Goal: Book appointment/travel/reservation

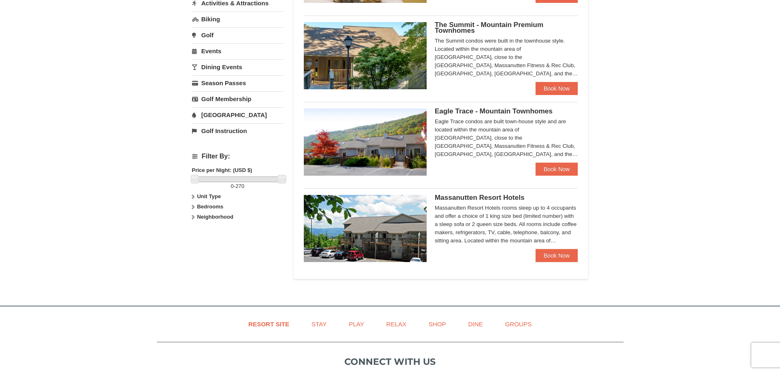
scroll to position [246, 0]
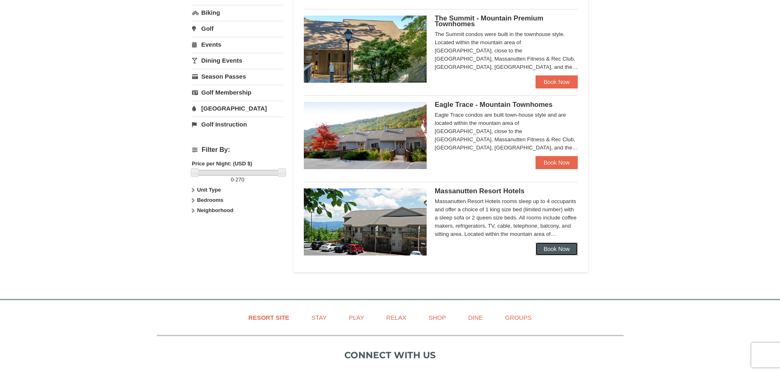
click at [549, 250] on link "Book Now" at bounding box center [557, 248] width 43 height 13
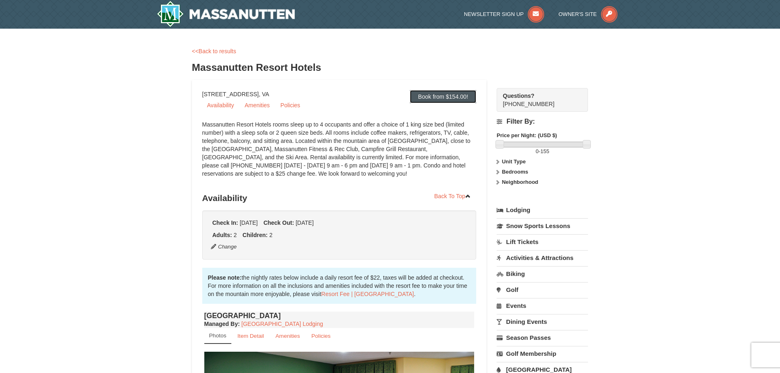
click at [450, 98] on link "Book from $154.00!" at bounding box center [443, 96] width 66 height 13
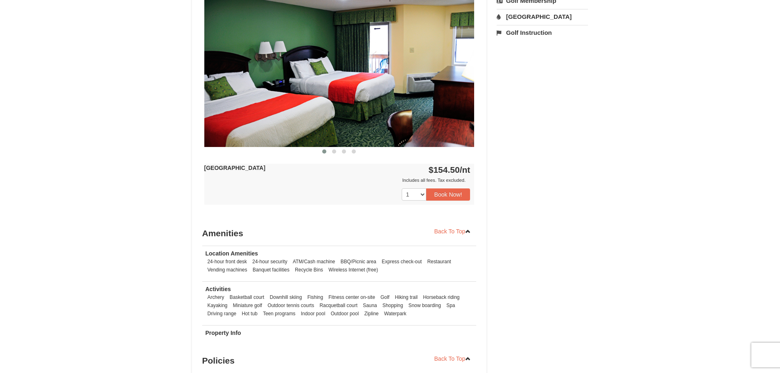
scroll to position [354, 0]
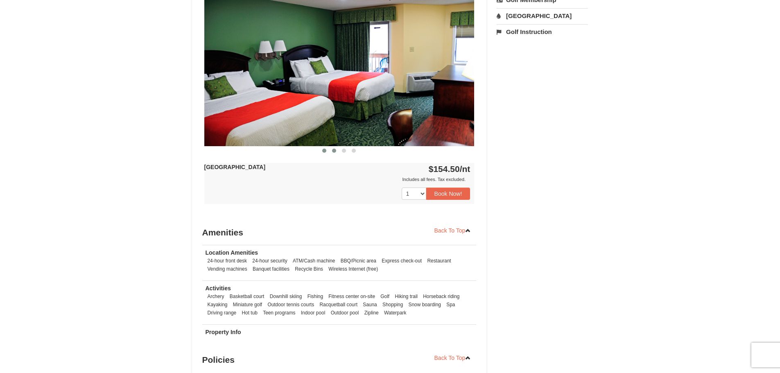
click at [332, 149] on span at bounding box center [334, 151] width 4 height 4
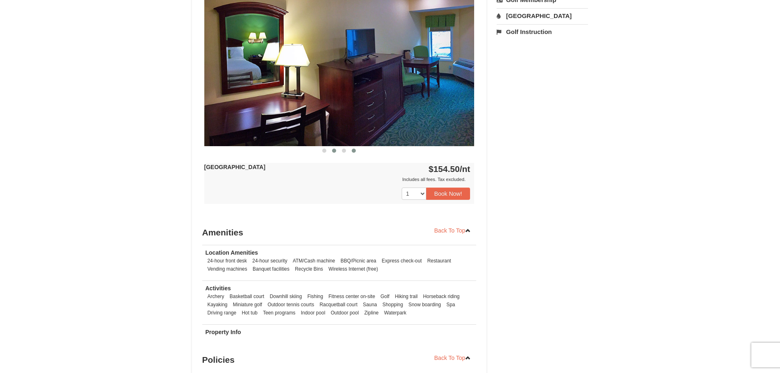
click at [350, 152] on button at bounding box center [354, 151] width 10 height 8
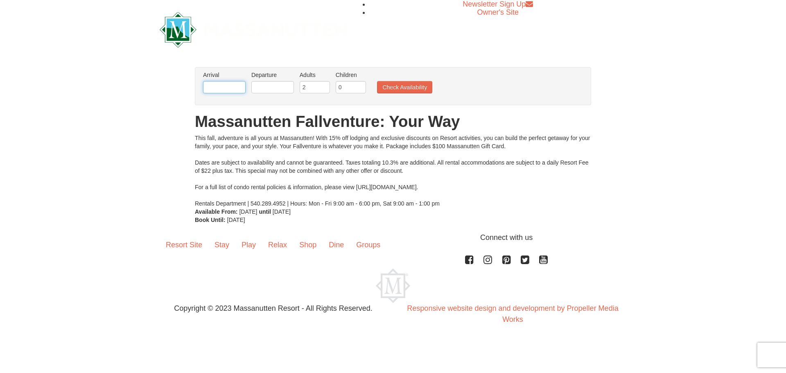
click at [239, 84] on input "text" at bounding box center [224, 87] width 43 height 12
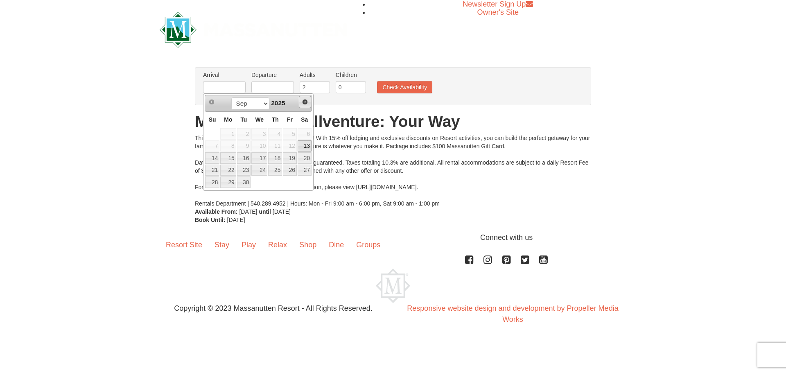
click at [307, 103] on span "Next" at bounding box center [305, 102] width 7 height 7
click at [307, 102] on span "Next" at bounding box center [305, 102] width 7 height 7
click at [308, 184] on link "29" at bounding box center [305, 181] width 14 height 11
type input "[DATE]"
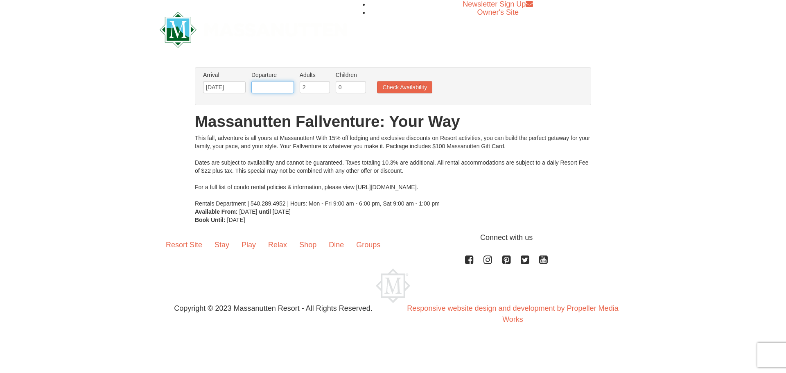
click at [292, 89] on input "text" at bounding box center [272, 87] width 43 height 12
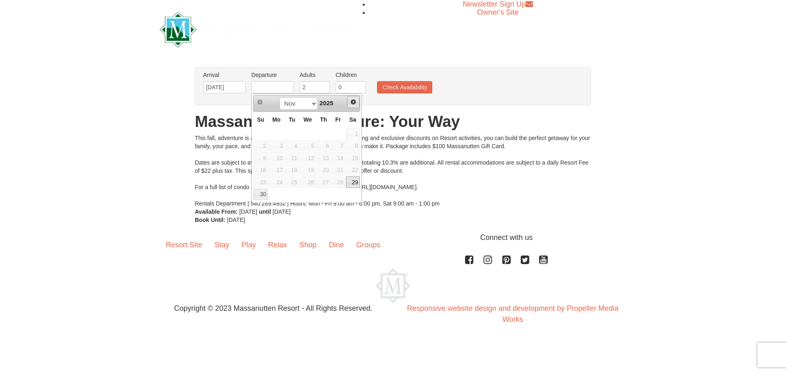
click at [351, 102] on span "Next" at bounding box center [353, 102] width 7 height 7
click at [279, 129] on link "1" at bounding box center [277, 133] width 16 height 11
type input "[DATE]"
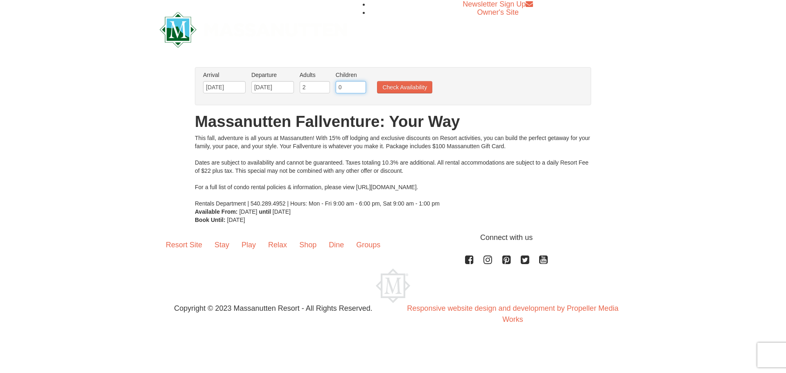
click at [345, 88] on input "0" at bounding box center [351, 87] width 30 height 12
click at [359, 84] on input "1" at bounding box center [351, 87] width 30 height 12
type input "2"
click at [359, 84] on input "2" at bounding box center [351, 87] width 30 height 12
click at [394, 85] on button "Check Availability" at bounding box center [404, 87] width 55 height 12
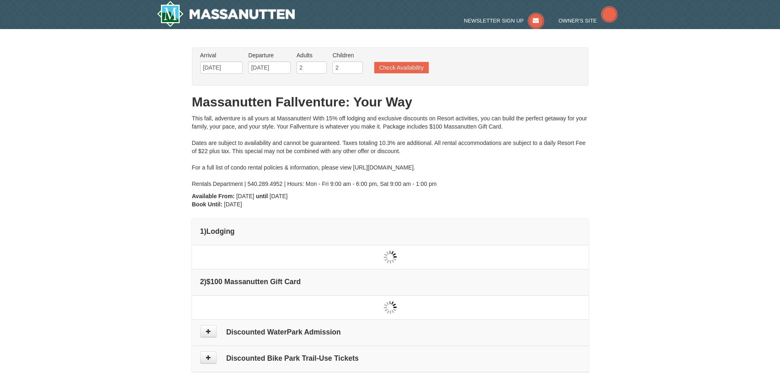
scroll to position [25, 0]
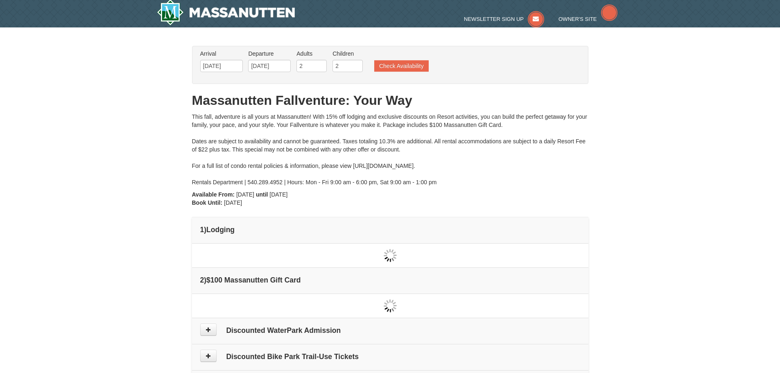
type input "[DATE]"
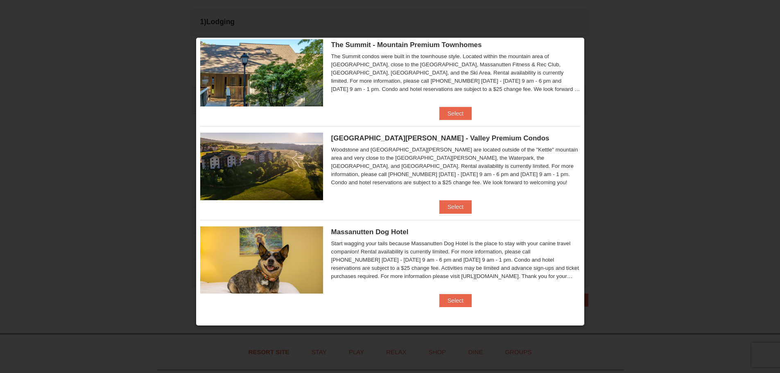
scroll to position [0, 0]
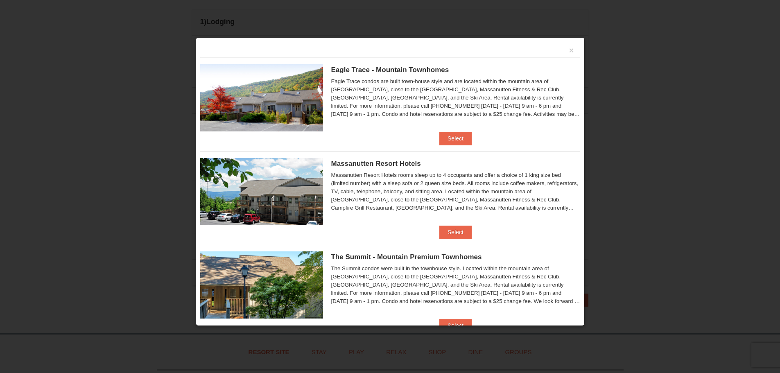
click at [446, 131] on div "Eagle Trace - Mountain Townhomes Eagle Trace One Bedroom Townhouse with Full Ki…" at bounding box center [390, 95] width 380 height 74
click at [448, 135] on button "Select" at bounding box center [455, 138] width 32 height 13
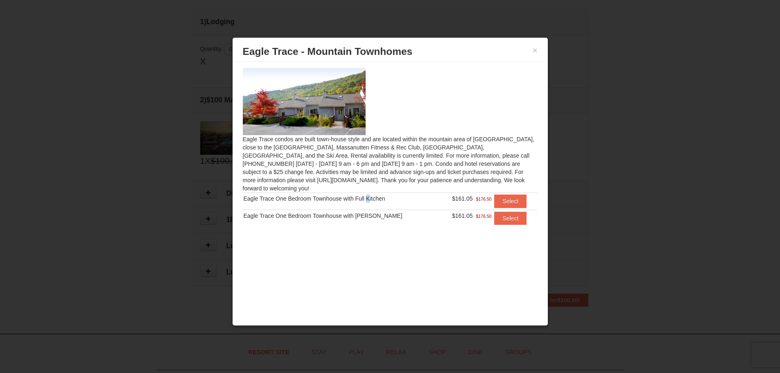
drag, startPoint x: 364, startPoint y: 191, endPoint x: 467, endPoint y: 190, distance: 102.4
click at [368, 195] on div "Eagle Trace One Bedroom Townhouse with Full Kitchen" at bounding box center [342, 199] width 197 height 8
click at [499, 195] on button "Select" at bounding box center [510, 201] width 32 height 13
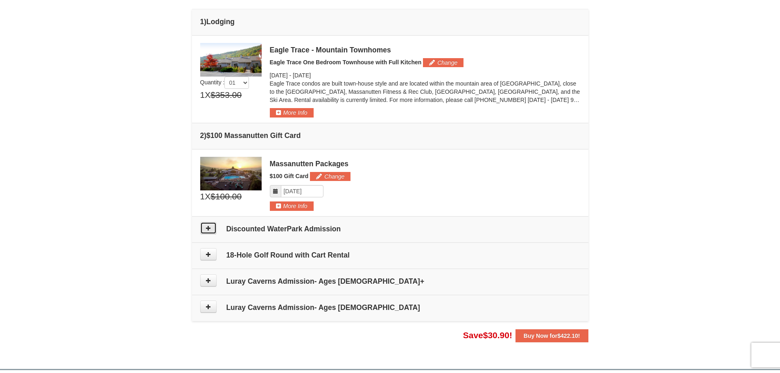
click at [215, 233] on button at bounding box center [208, 228] width 16 height 12
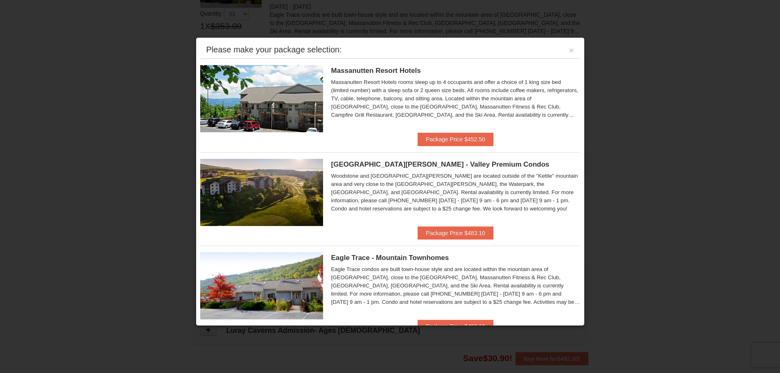
scroll to position [252, 0]
click at [569, 48] on button "×" at bounding box center [571, 50] width 5 height 8
